Goal: Check status

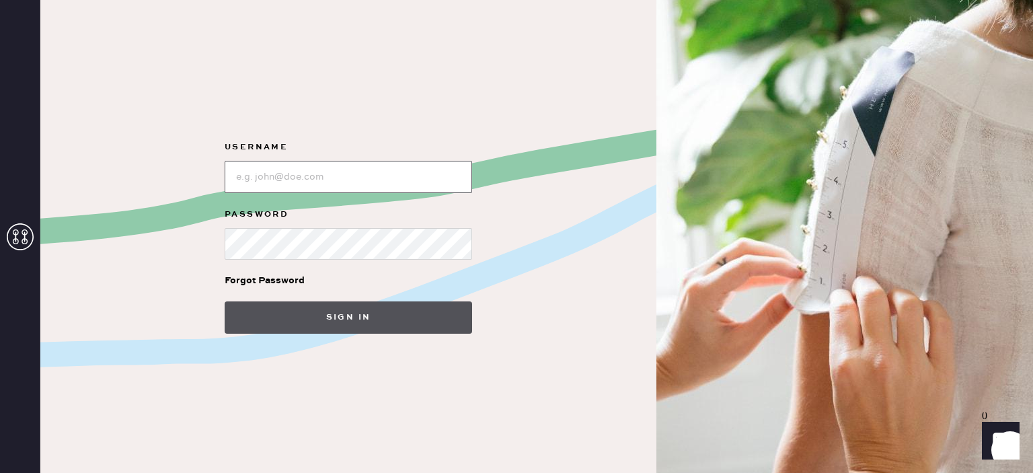
type input "[PERSON_NAME][EMAIL_ADDRESS][PERSON_NAME][PERSON_NAME][DOMAIN_NAME]"
click at [390, 322] on button "Sign in" at bounding box center [348, 317] width 247 height 32
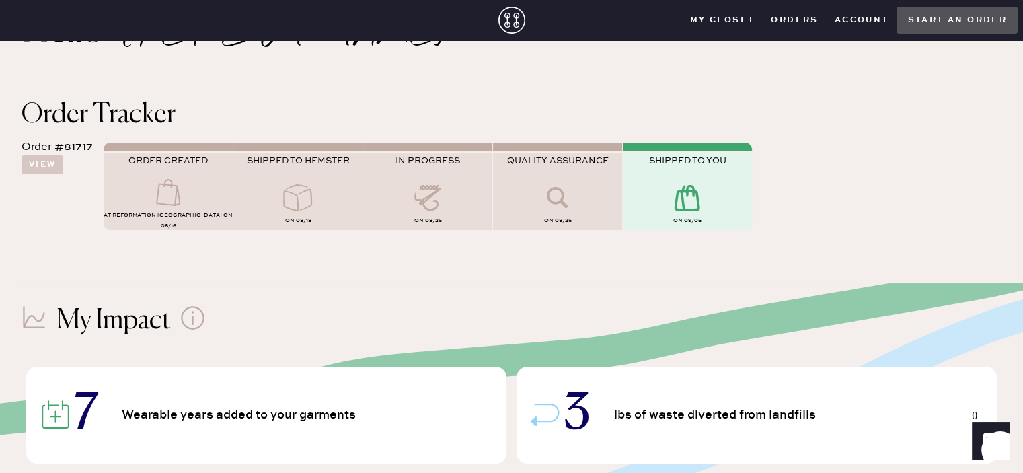
scroll to position [134, 0]
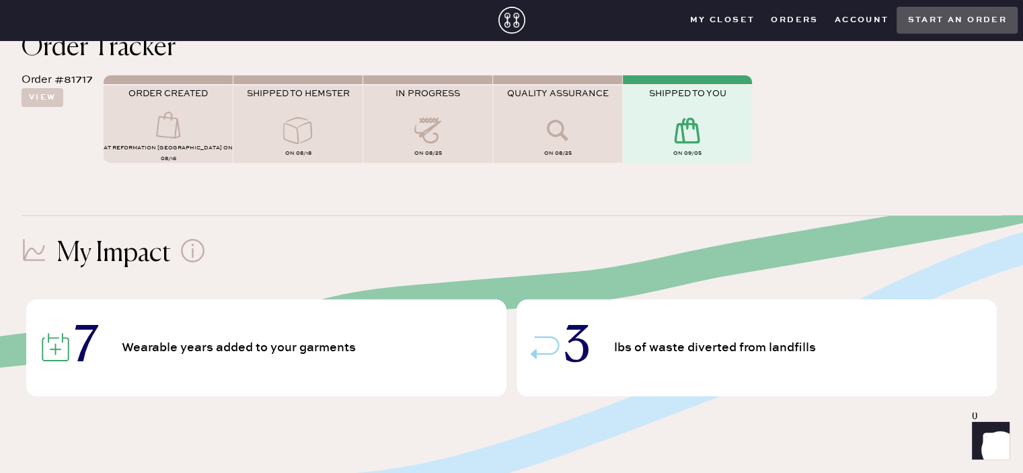
click at [694, 130] on icon at bounding box center [687, 130] width 54 height 27
click at [45, 103] on button "View" at bounding box center [43, 97] width 42 height 19
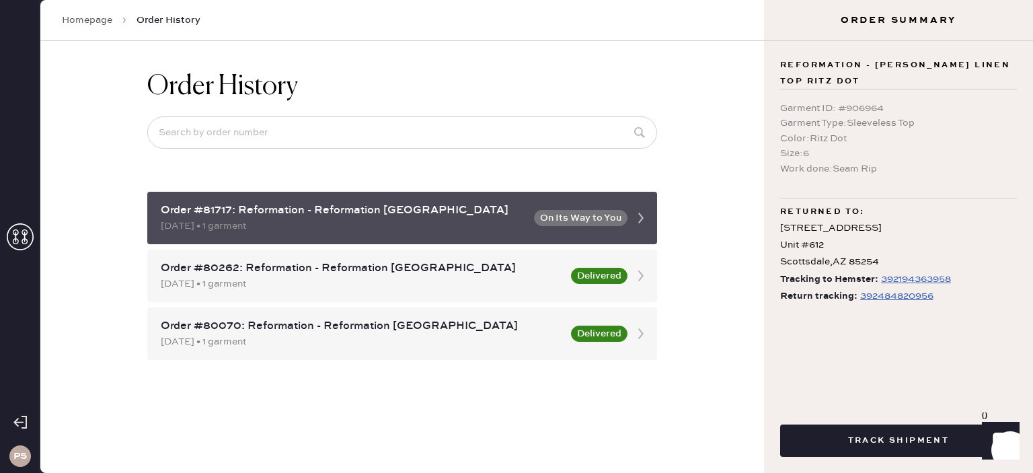
click at [596, 211] on button "On Its Way to You" at bounding box center [580, 218] width 93 height 16
click at [600, 223] on button "On Its Way to You" at bounding box center [580, 218] width 93 height 16
click at [573, 214] on button "On Its Way to You" at bounding box center [580, 218] width 93 height 16
click at [333, 217] on div "Order #81717: Reformation - Reformation [GEOGRAPHIC_DATA]" at bounding box center [343, 210] width 365 height 16
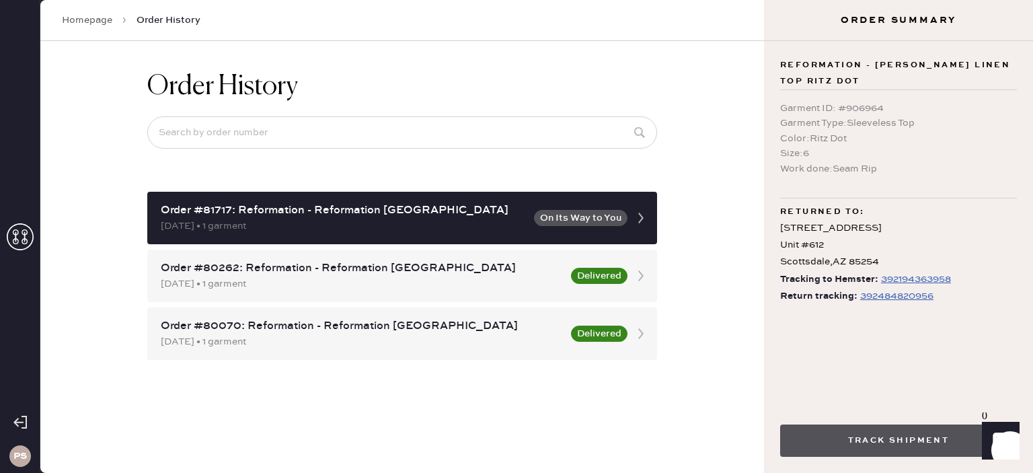
click at [938, 433] on button "Track Shipment" at bounding box center [898, 440] width 237 height 32
